Goal: Task Accomplishment & Management: Use online tool/utility

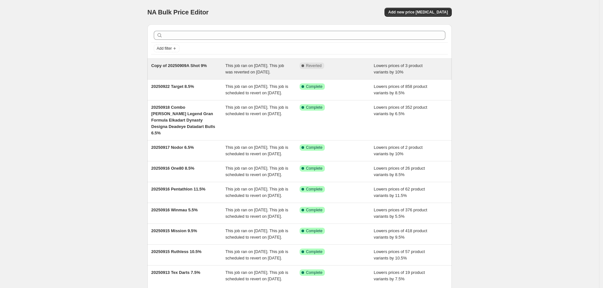
click at [236, 72] on span "This job ran on [DATE]. This job was reverted on [DATE]." at bounding box center [254, 68] width 59 height 11
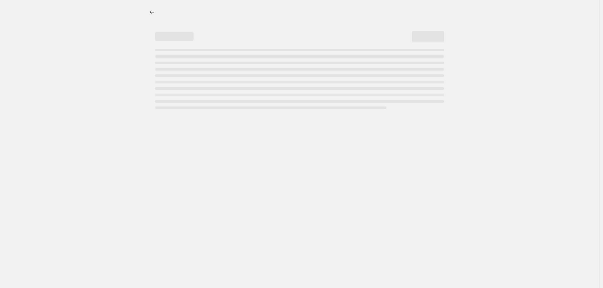
select select "percentage"
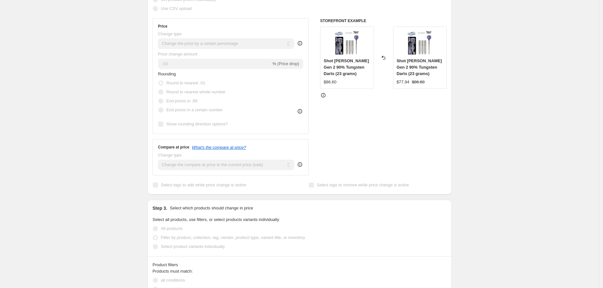
scroll to position [142, 0]
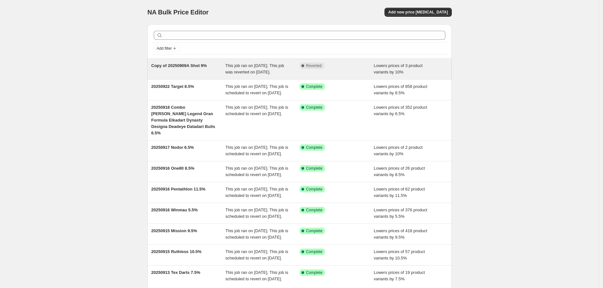
click at [246, 70] on span "This job ran on [DATE]. This job was reverted on [DATE]." at bounding box center [254, 68] width 59 height 11
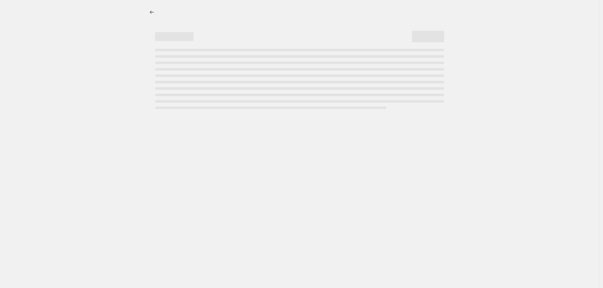
select select "percentage"
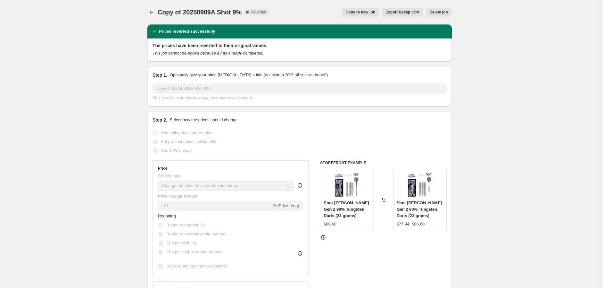
click at [364, 11] on span "Copy to new job" at bounding box center [361, 12] width 30 height 5
select select "percentage"
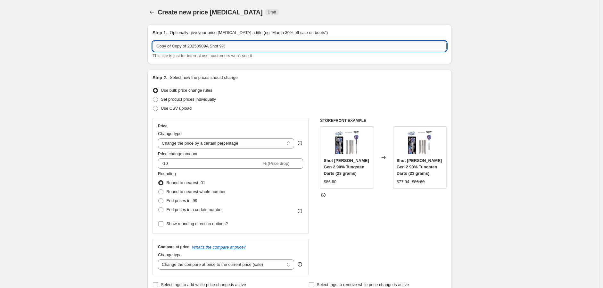
click at [221, 45] on input "Copy of Copy of 20250909A Shot 9%" at bounding box center [299, 46] width 294 height 10
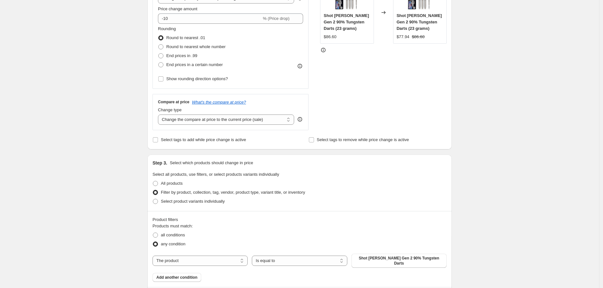
scroll to position [178, 0]
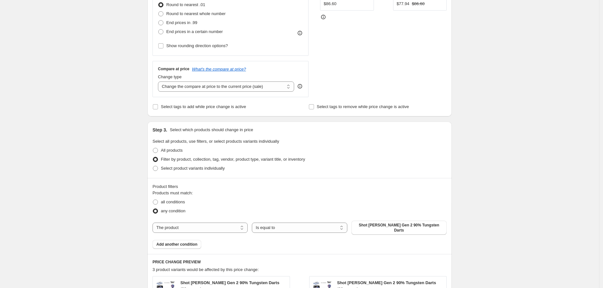
type input "Copy of Copy of 20250909A Shot 10%"
click at [301, 86] on icon at bounding box center [300, 86] width 6 height 6
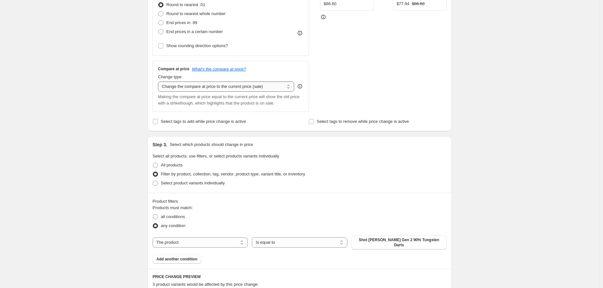
click at [290, 86] on select "Change the compare at price to the current price (sale) Change the compare at p…" at bounding box center [226, 86] width 136 height 10
select select "pp"
click at [159, 81] on select "Change the compare at price to the current price (sale) Change the compare at p…" at bounding box center [226, 86] width 136 height 10
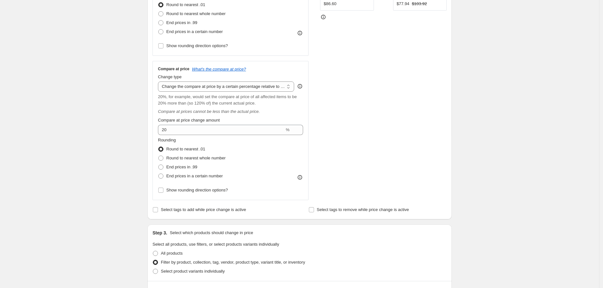
click at [184, 119] on span "Compare at price change amount" at bounding box center [189, 120] width 62 height 5
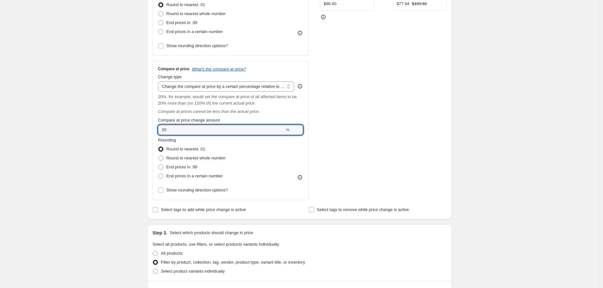
click at [184, 125] on input "20" at bounding box center [221, 130] width 126 height 10
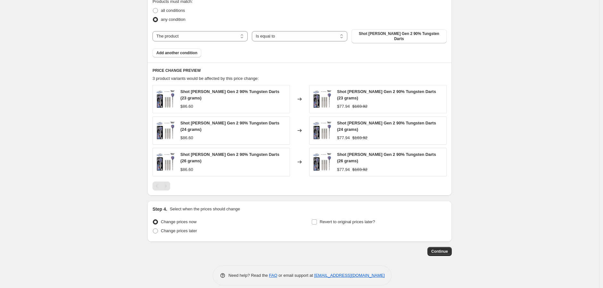
scroll to position [475, 0]
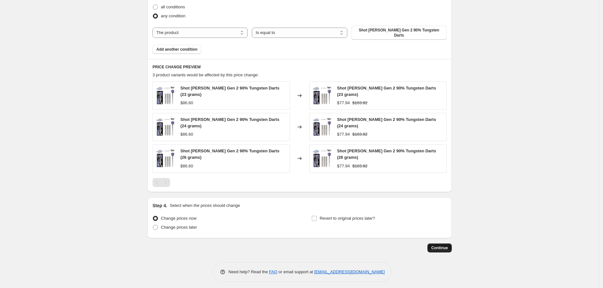
click at [440, 243] on button "Continue" at bounding box center [439, 247] width 24 height 9
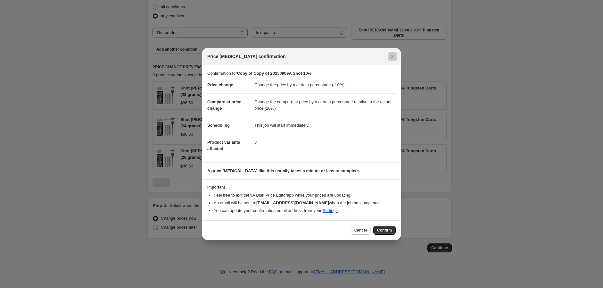
click at [496, 124] on div at bounding box center [301, 144] width 603 height 288
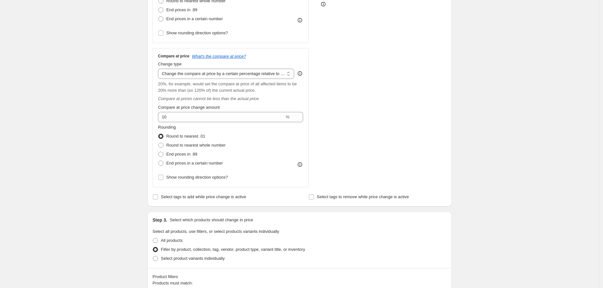
scroll to position [155, 0]
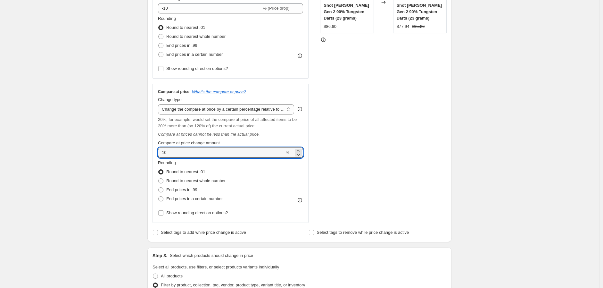
drag, startPoint x: 214, startPoint y: 150, endPoint x: 123, endPoint y: 148, distance: 90.3
click at [129, 147] on div "Create new price change job. This page is ready Create new price change job Dra…" at bounding box center [299, 228] width 599 height 766
type input "0"
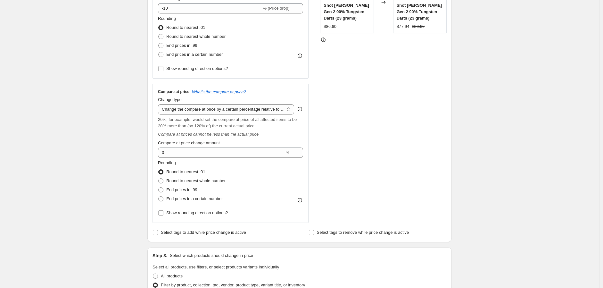
click at [377, 155] on div "STOREFRONT EXAMPLE Shot Bradley Brooks Gen 2 90% Tungsten Darts (23 grams) $86.…" at bounding box center [383, 93] width 126 height 260
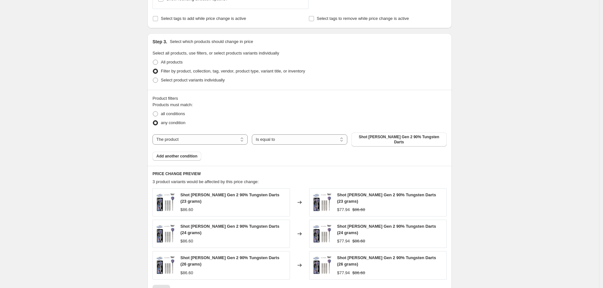
scroll to position [475, 0]
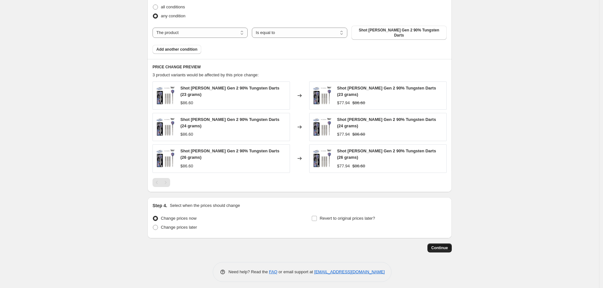
click at [442, 245] on span "Continue" at bounding box center [439, 247] width 17 height 5
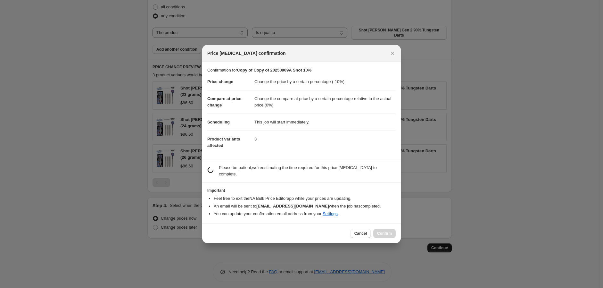
scroll to position [0, 0]
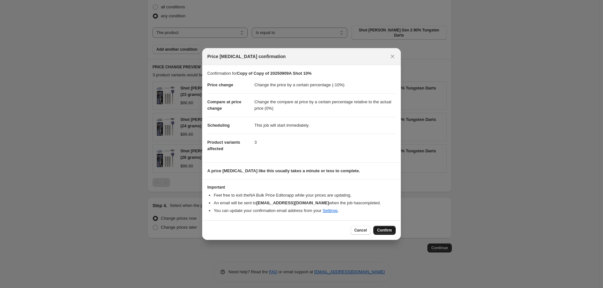
click at [383, 228] on span "Confirm" at bounding box center [384, 229] width 15 height 5
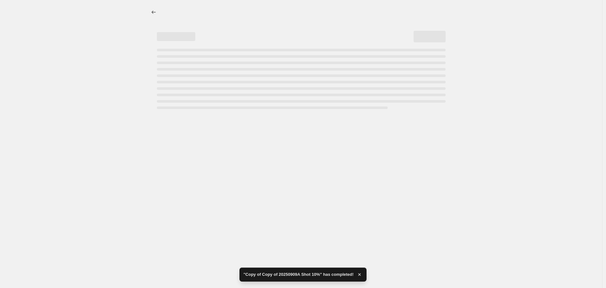
select select "percentage"
select select "pp"
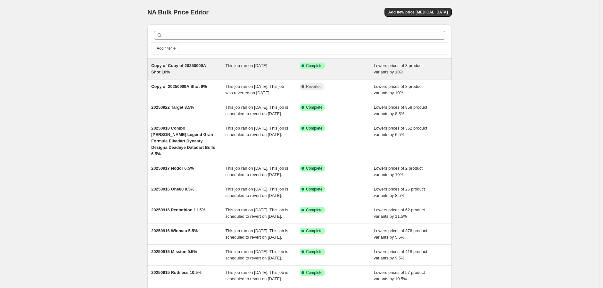
click at [248, 67] on span "This job ran on October 9, 2025." at bounding box center [246, 65] width 43 height 5
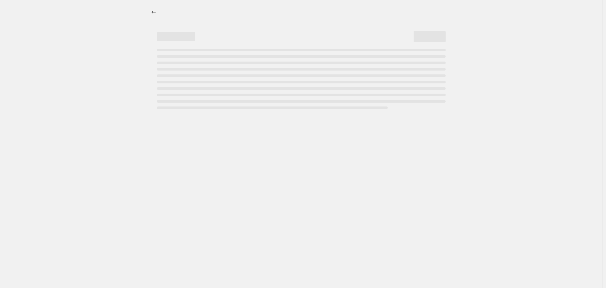
select select "percentage"
select select "pp"
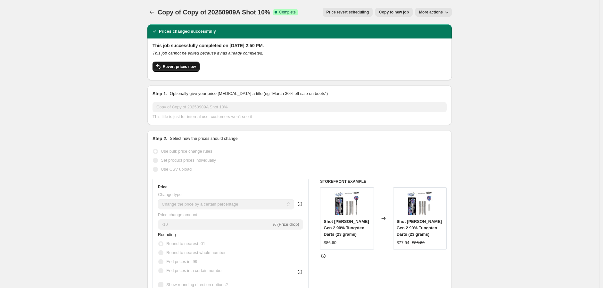
click at [188, 69] on span "Revert prices now" at bounding box center [179, 66] width 33 height 5
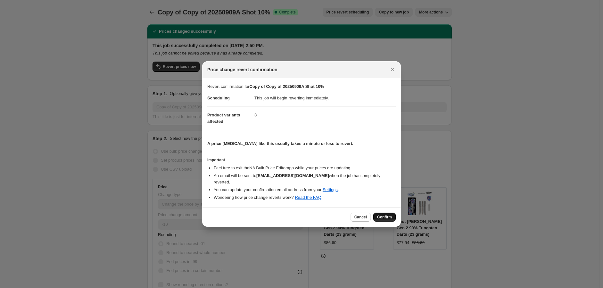
click at [381, 214] on span "Confirm" at bounding box center [384, 216] width 15 height 5
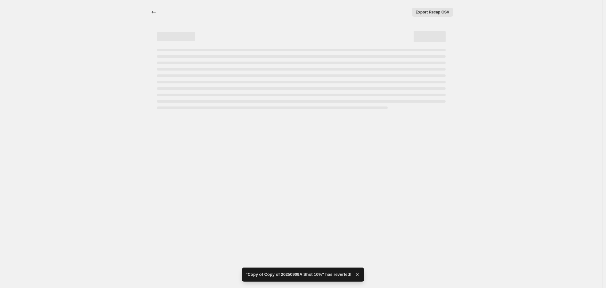
select select "percentage"
select select "pp"
